Goal: Task Accomplishment & Management: Manage account settings

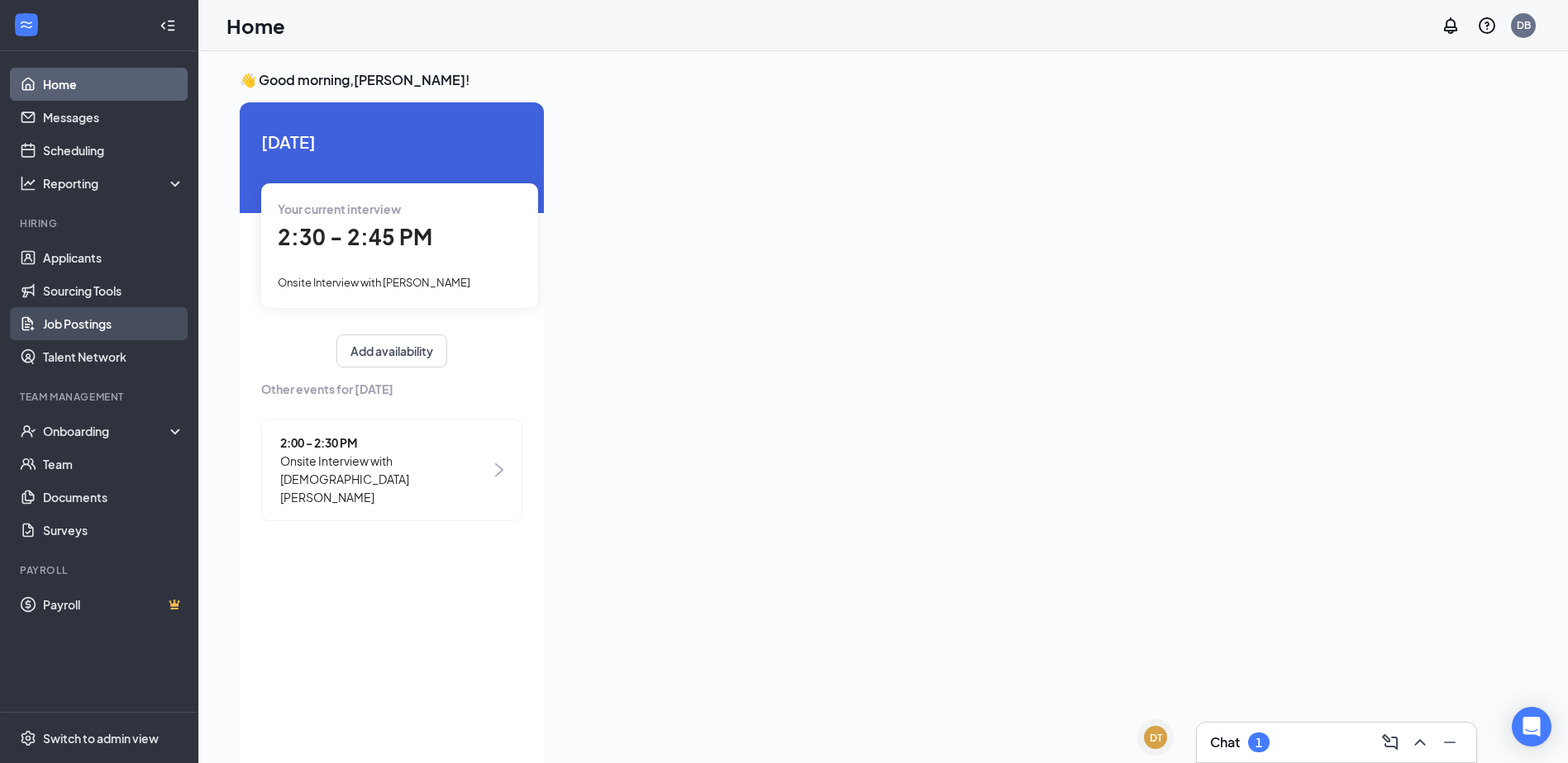
click at [70, 322] on link "Job Postings" at bounding box center [113, 324] width 142 height 33
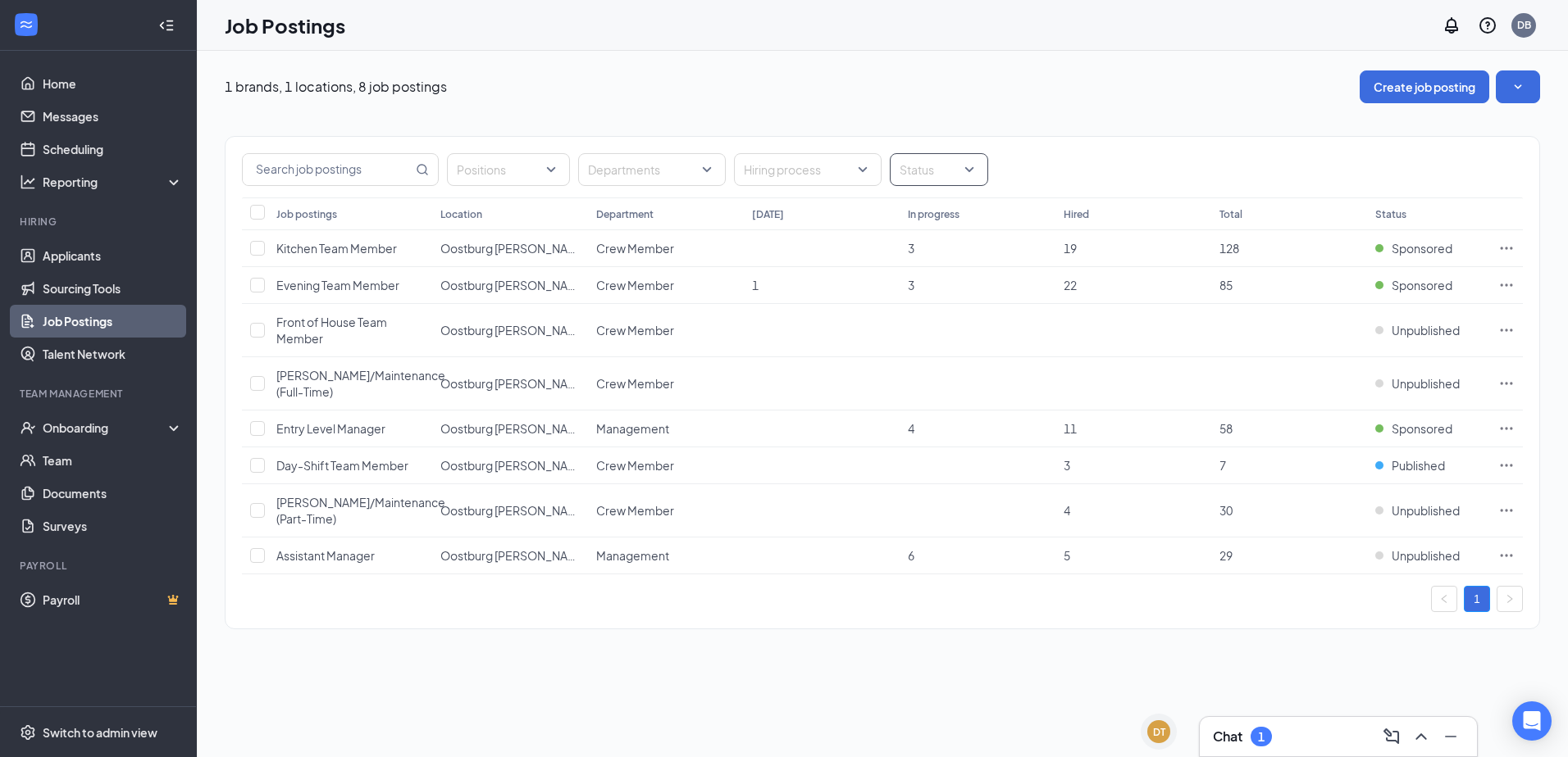
click at [960, 168] on div at bounding box center [931, 169] width 74 height 26
click at [906, 254] on div at bounding box center [909, 252] width 15 height 15
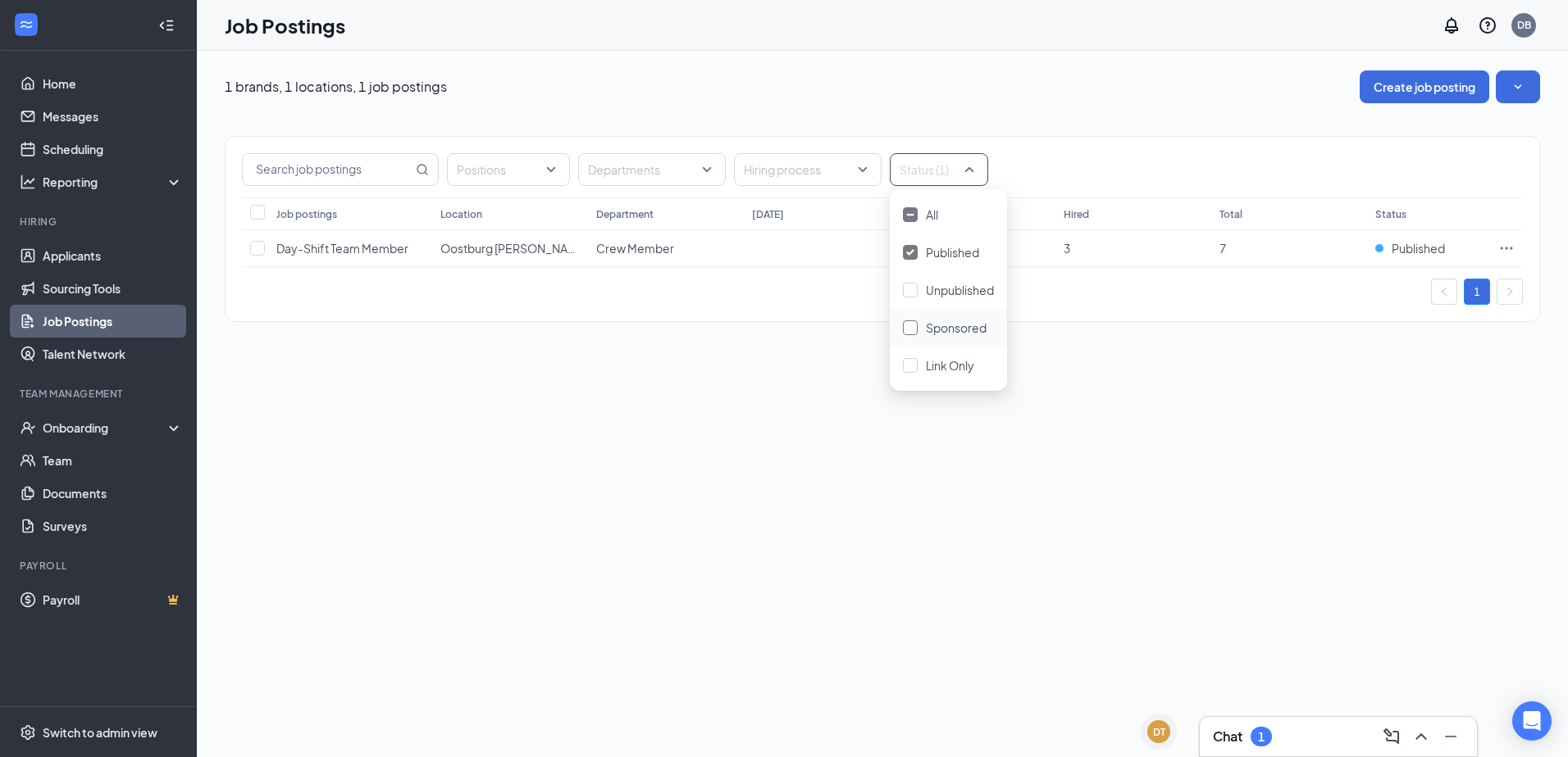
click at [910, 330] on div at bounding box center [909, 327] width 15 height 15
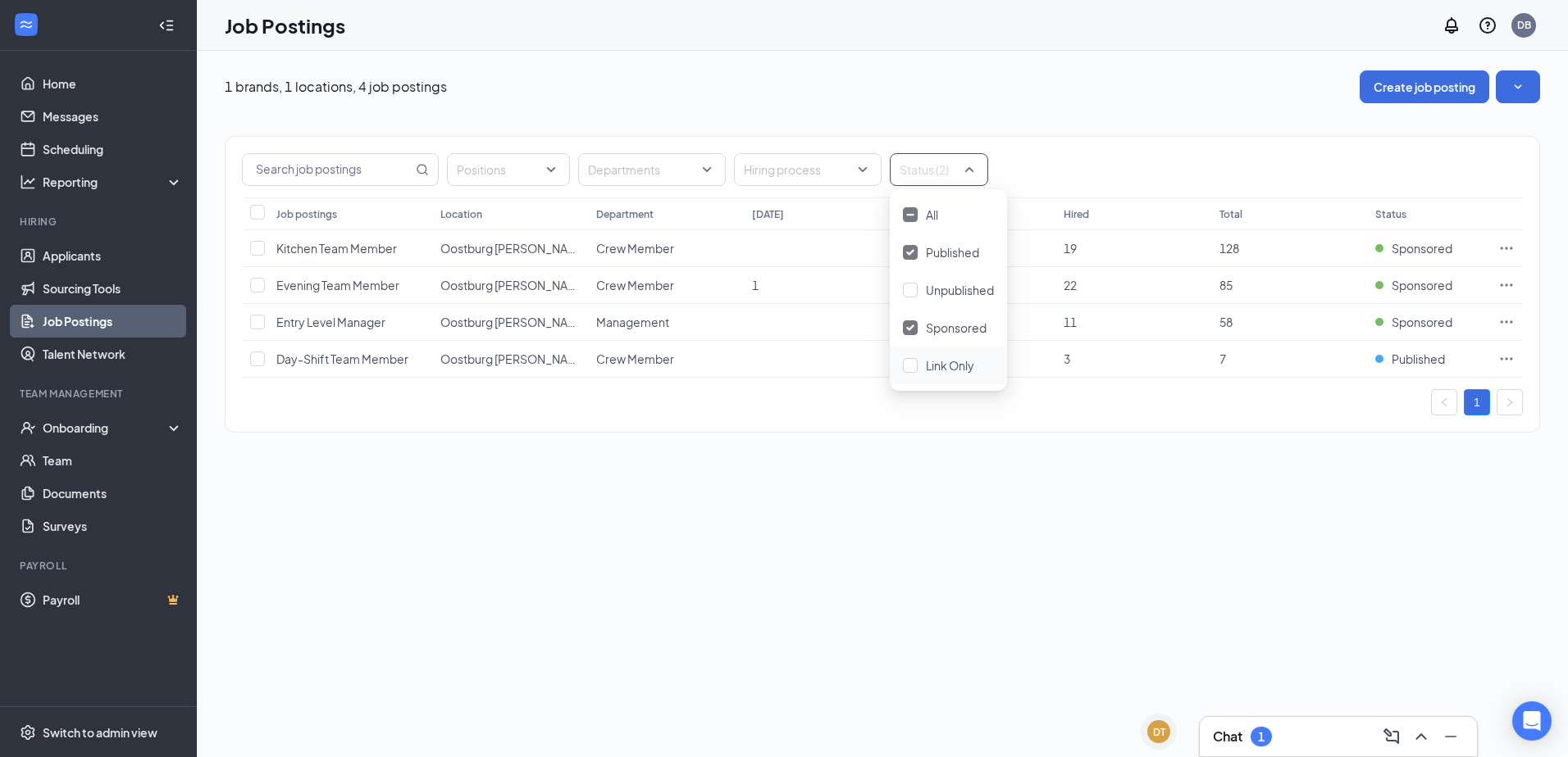
click at [1164, 553] on div "1 brands, 1 locations, 4 job postings Create job posting Positions Departments …" at bounding box center [882, 404] width 1371 height 707
click at [1512, 20] on div "DB" at bounding box center [1522, 25] width 24 height 24
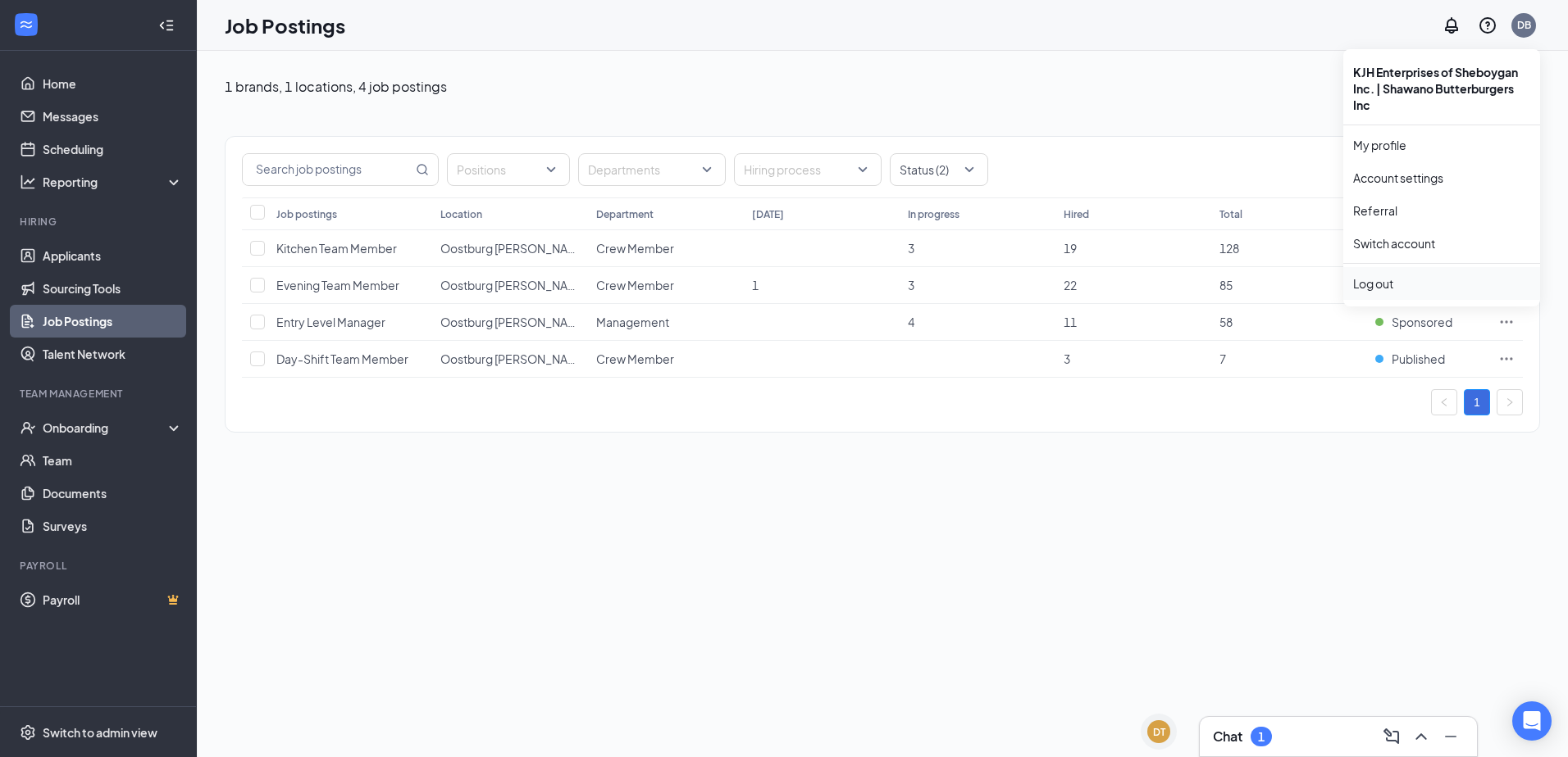
click at [1388, 279] on div "Log out" at bounding box center [1441, 283] width 177 height 16
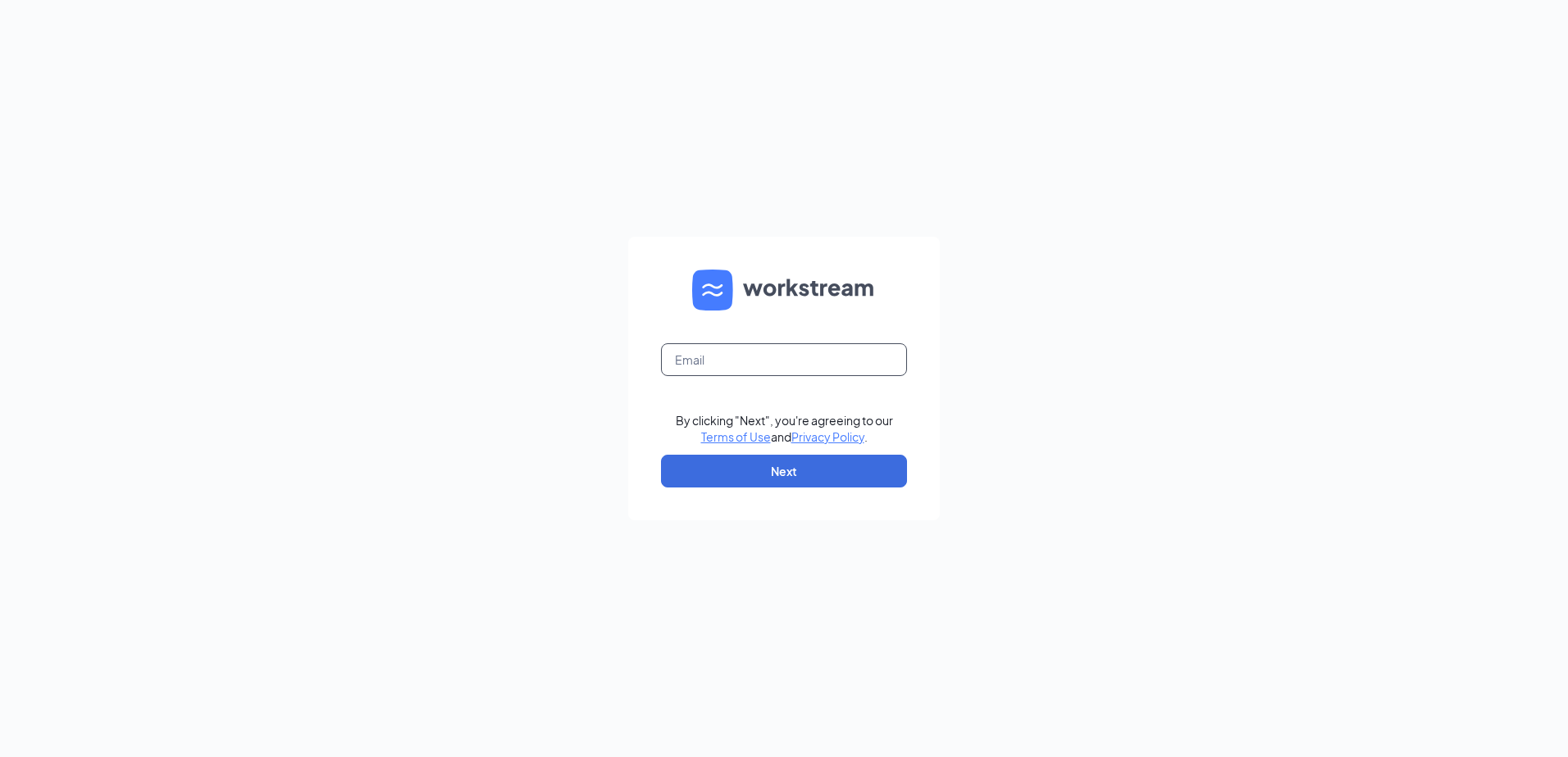
drag, startPoint x: 755, startPoint y: 348, endPoint x: 736, endPoint y: 360, distance: 22.5
click at [755, 348] on input "text" at bounding box center [784, 360] width 246 height 33
type input "[EMAIL_ADDRESS][DOMAIN_NAME]"
click at [755, 469] on button "Next" at bounding box center [784, 471] width 246 height 33
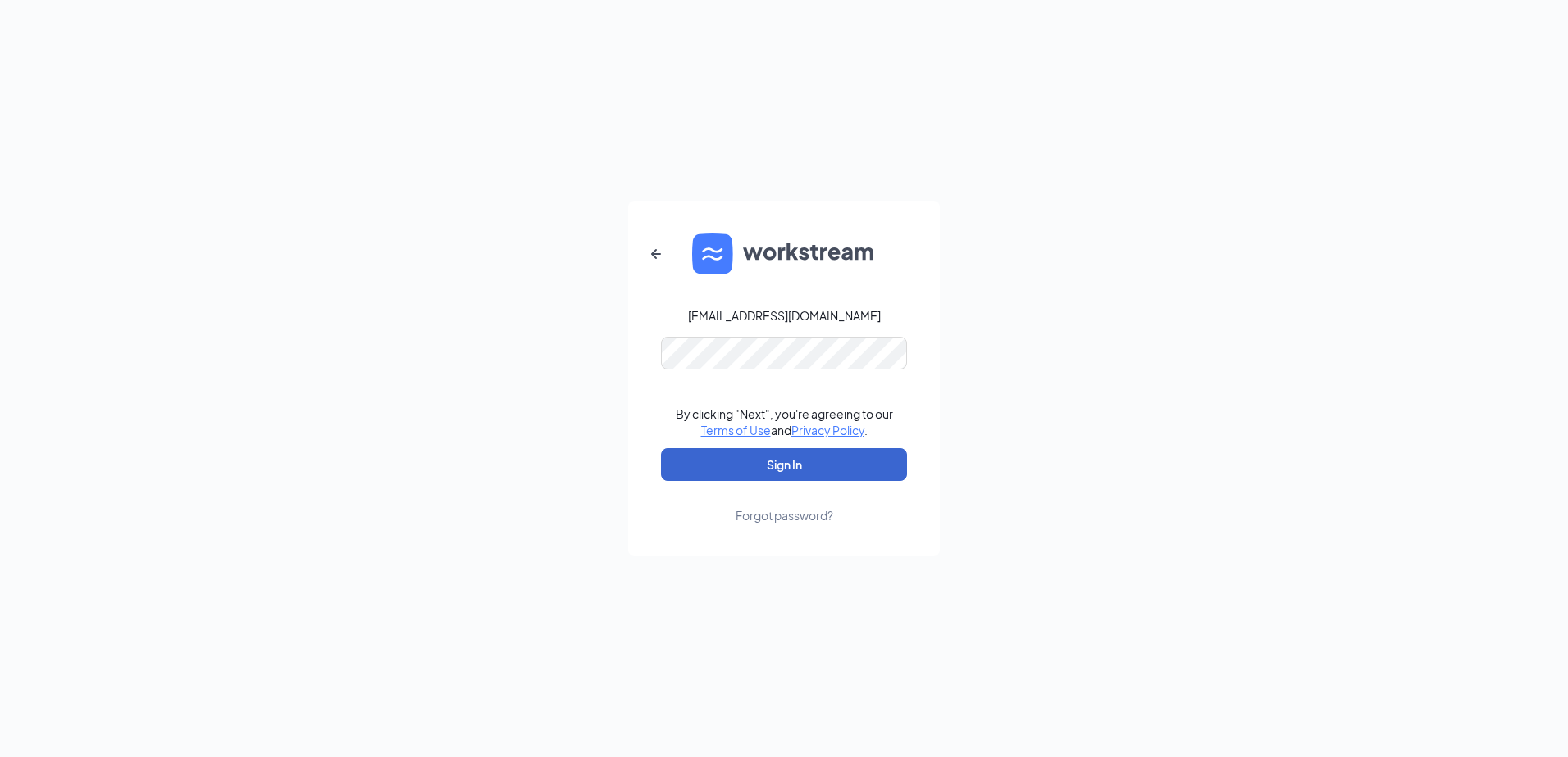
click at [779, 471] on button "Sign In" at bounding box center [784, 465] width 246 height 33
click at [756, 468] on button "Sign In" at bounding box center [784, 465] width 246 height 33
click at [655, 255] on icon "ArrowLeftNew" at bounding box center [656, 254] width 10 height 10
